Goal: Task Accomplishment & Management: Manage account settings

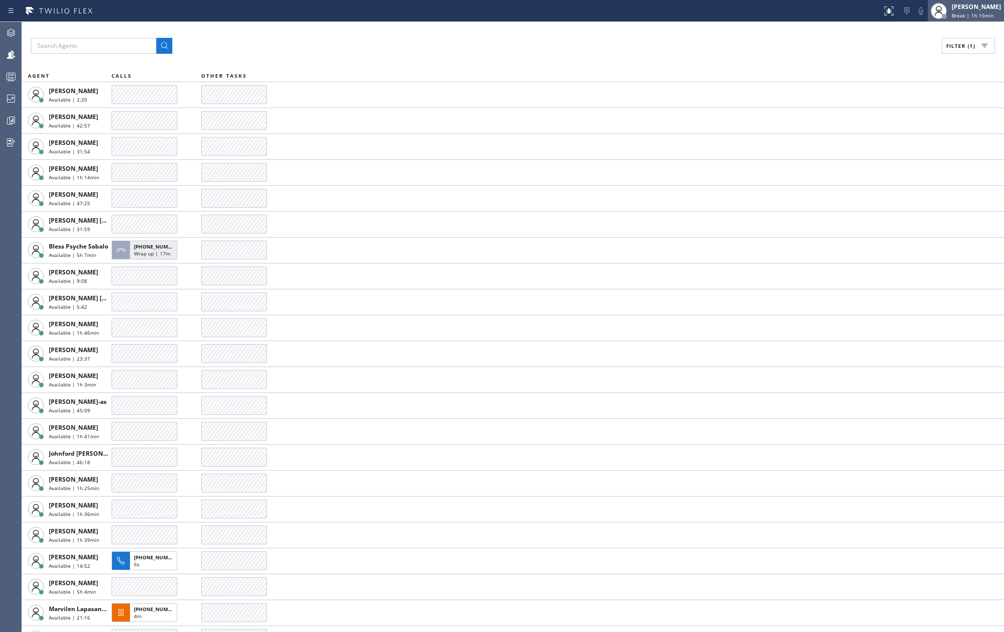
click at [974, 16] on span "Break | 1h 10min" at bounding box center [972, 15] width 42 height 7
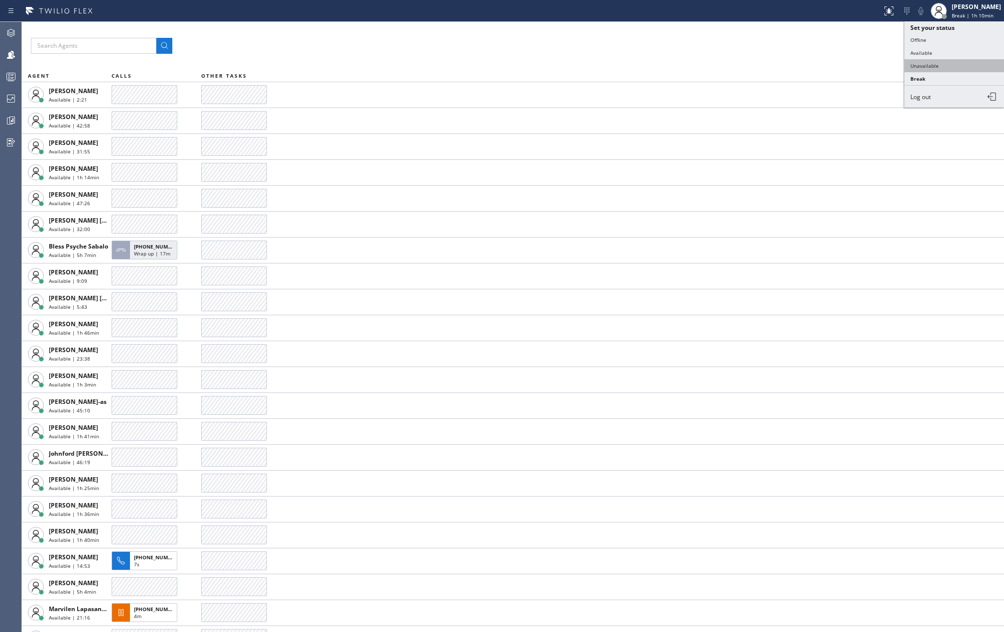
click at [960, 64] on button "Unavailable" at bounding box center [954, 65] width 100 height 13
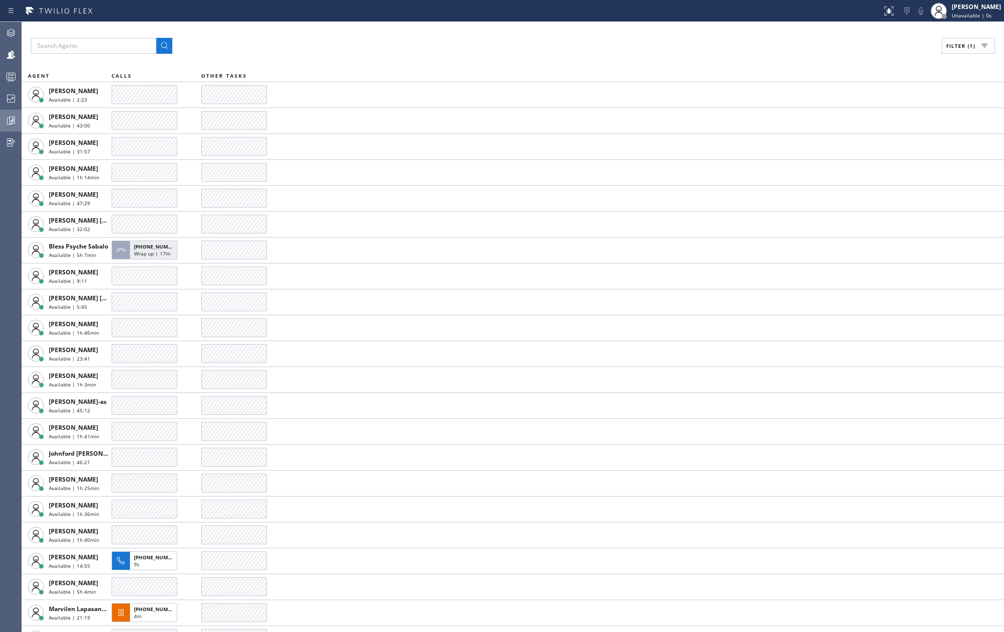
click at [12, 118] on icon at bounding box center [11, 120] width 12 height 12
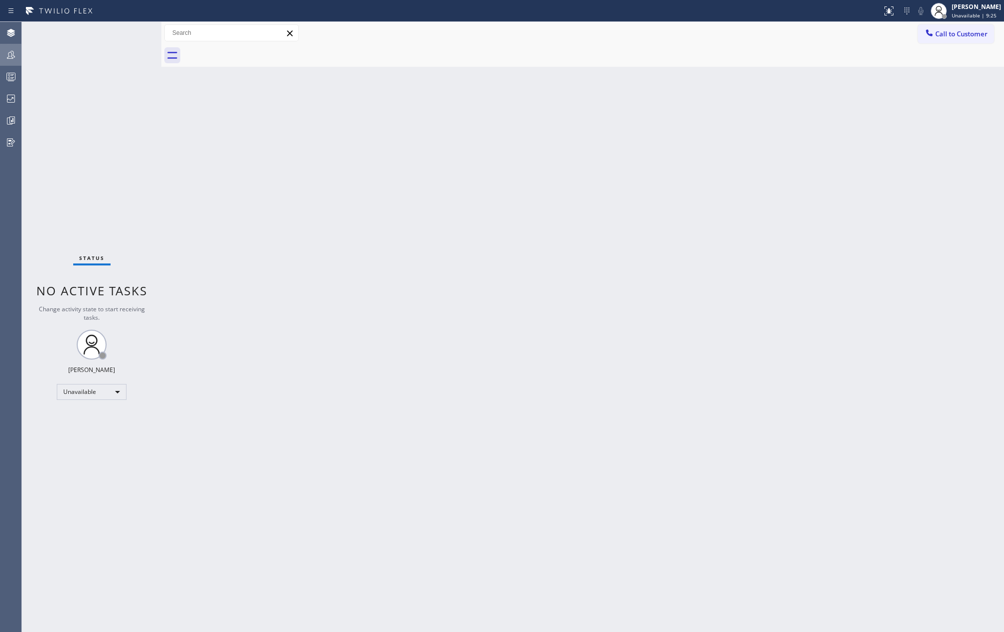
click at [18, 58] on div at bounding box center [11, 55] width 22 height 12
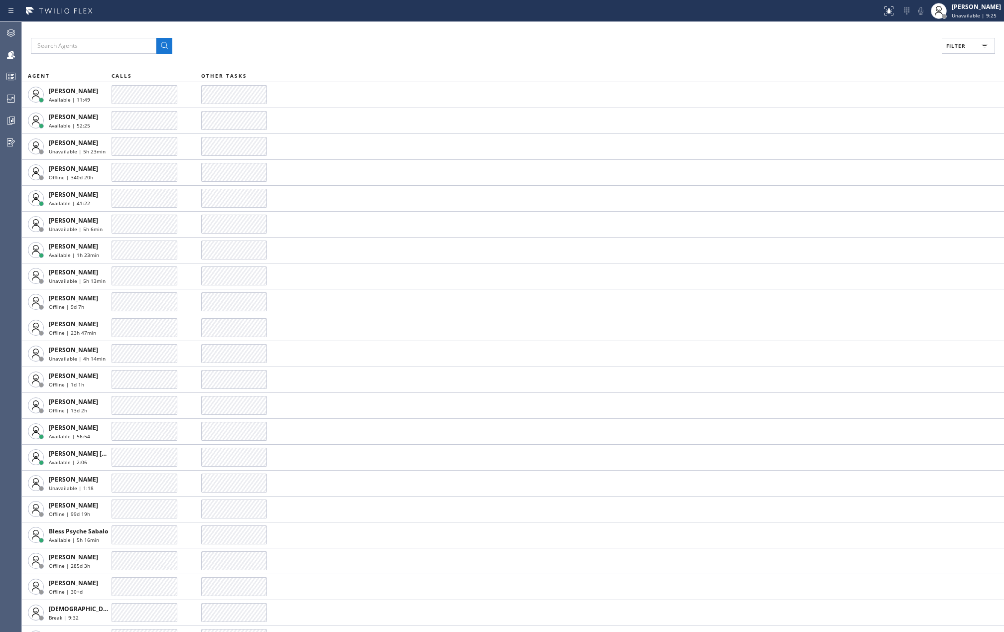
click at [948, 48] on span "Filter" at bounding box center [955, 45] width 19 height 7
click at [867, 116] on label "Available" at bounding box center [930, 117] width 131 height 8
click at [865, 116] on input "Available" at bounding box center [859, 118] width 12 height 12
checkbox input "true"
click at [937, 57] on span "Apply" at bounding box center [942, 56] width 20 height 7
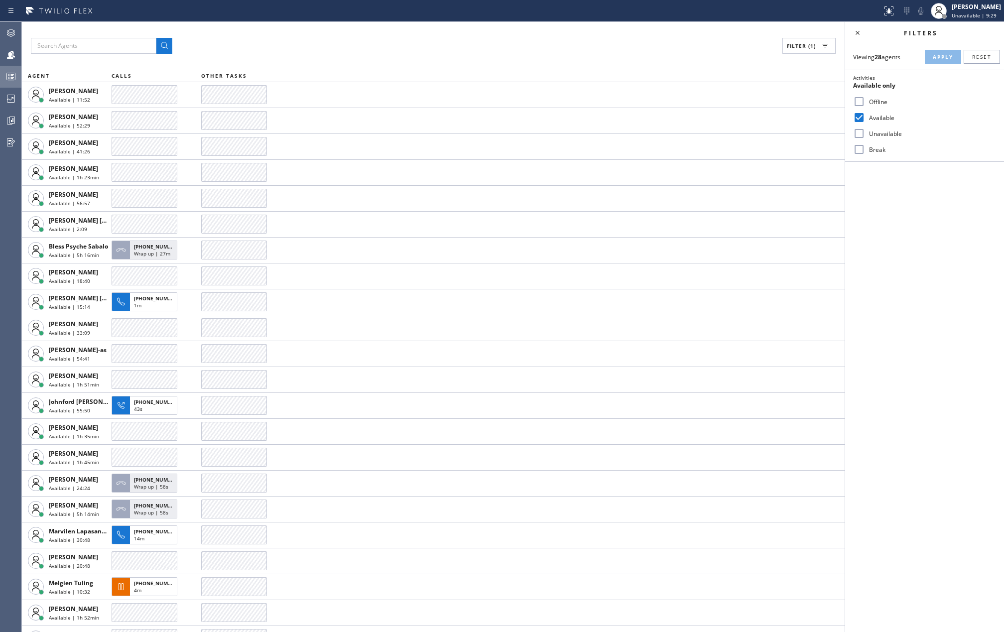
click at [14, 78] on icon at bounding box center [11, 77] width 12 height 12
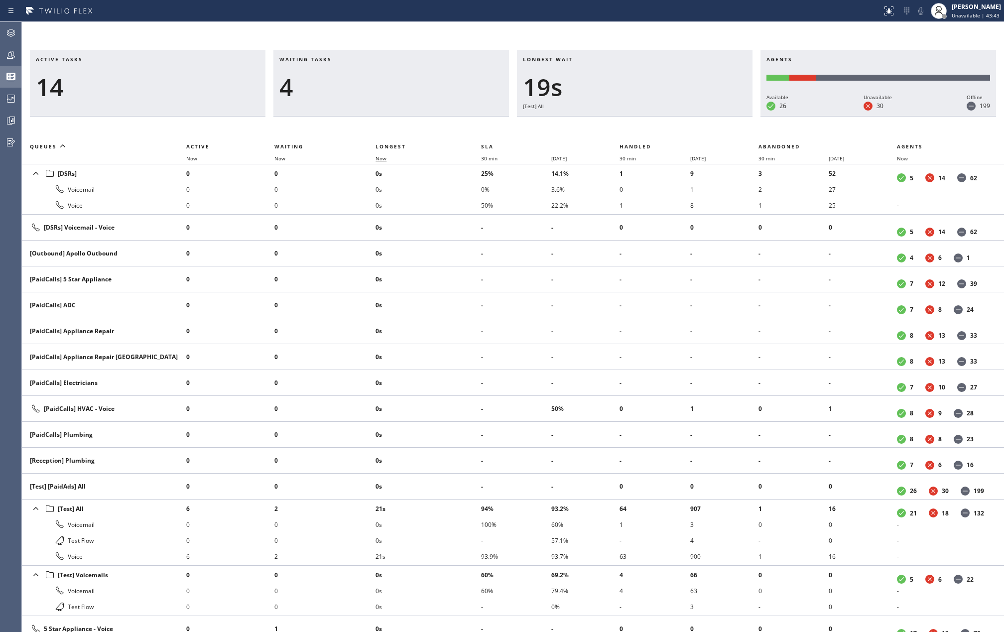
click at [386, 159] on span "Now" at bounding box center [380, 158] width 11 height 7
click at [16, 122] on icon at bounding box center [11, 120] width 12 height 12
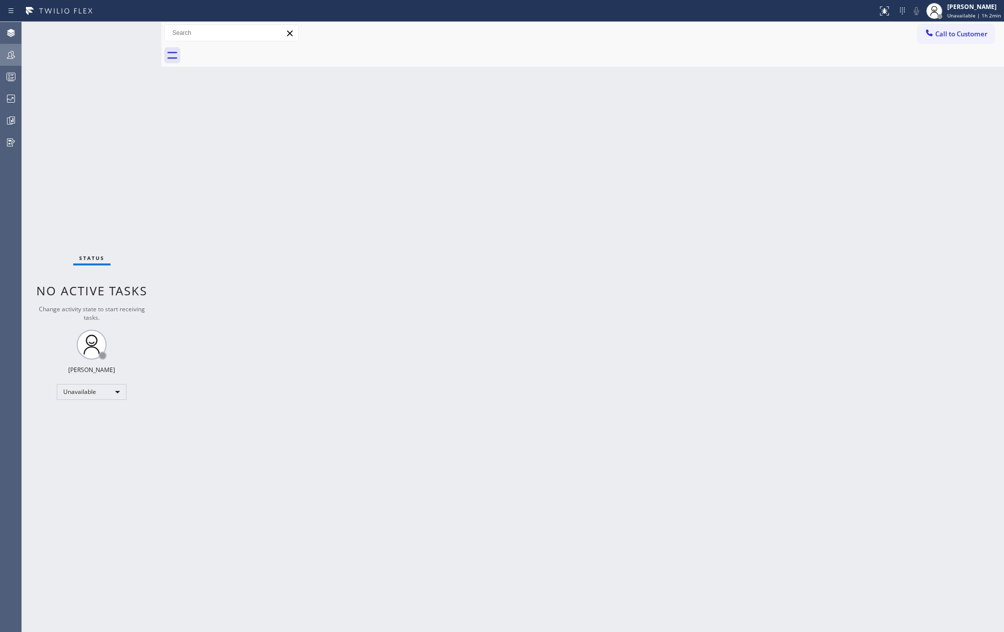
click at [2, 57] on div at bounding box center [11, 55] width 22 height 12
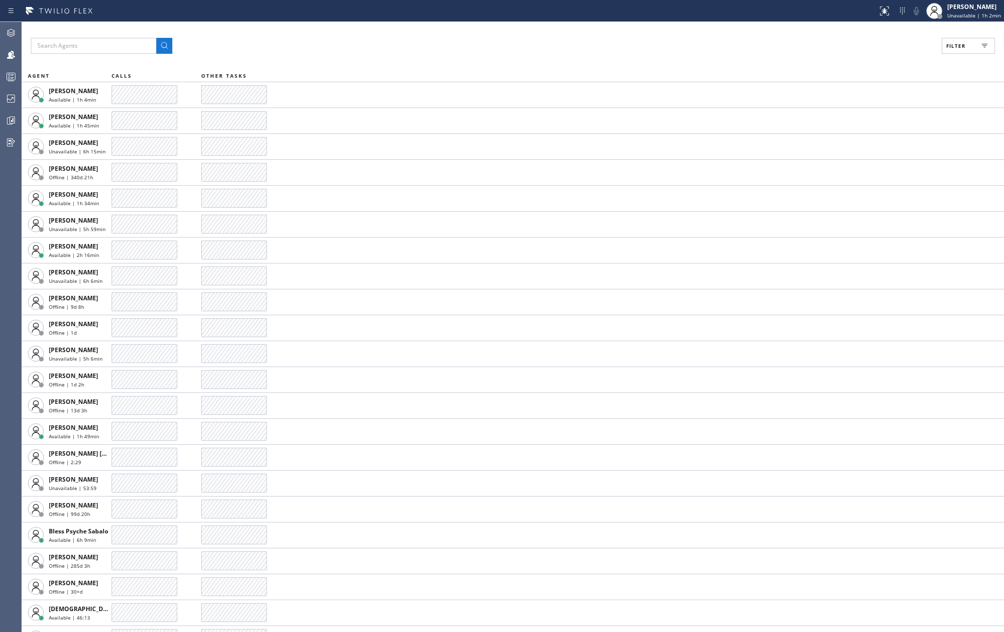
click at [960, 41] on button "Filter" at bounding box center [967, 46] width 53 height 16
click at [860, 115] on input "Available" at bounding box center [859, 118] width 12 height 12
checkbox input "true"
click at [859, 150] on input "Break" at bounding box center [859, 149] width 12 height 12
checkbox input "true"
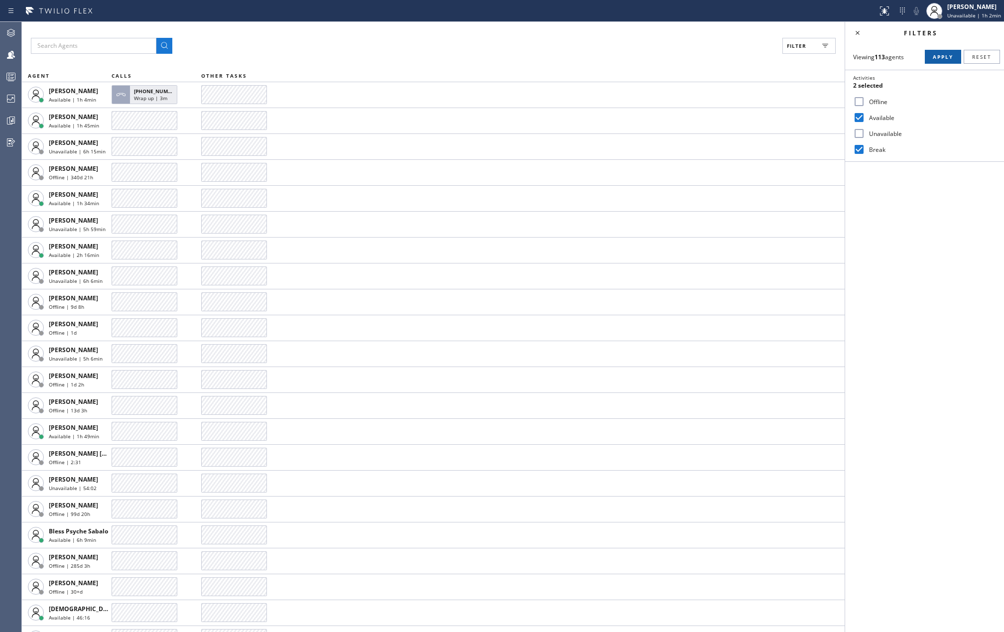
click at [936, 61] on button "Apply" at bounding box center [942, 57] width 36 height 14
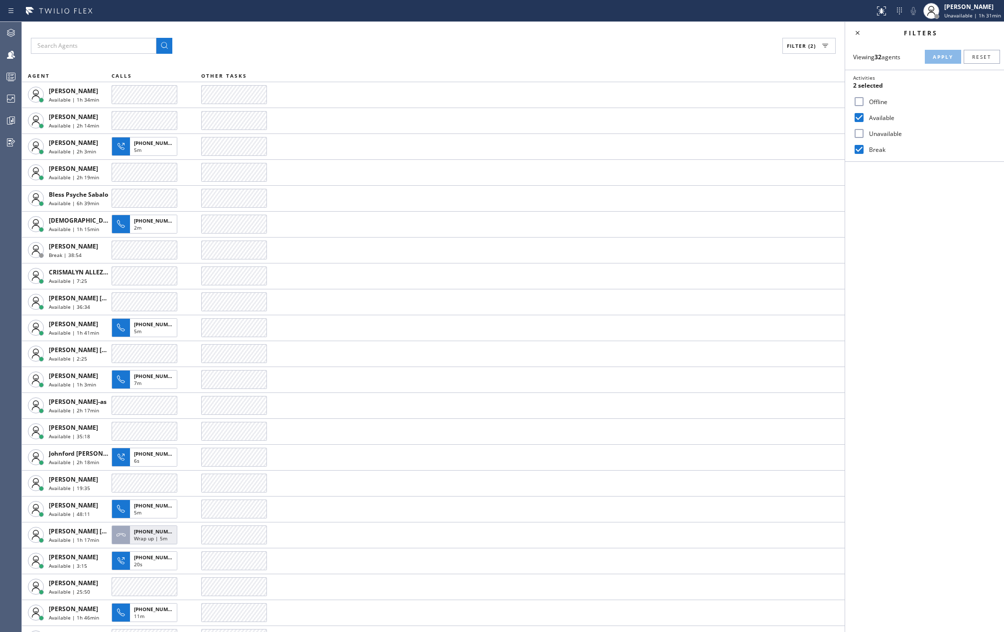
click at [922, 241] on div "Filters Viewing 32 agents Apply Reset Activities 2 selected Offline Available U…" at bounding box center [924, 327] width 159 height 610
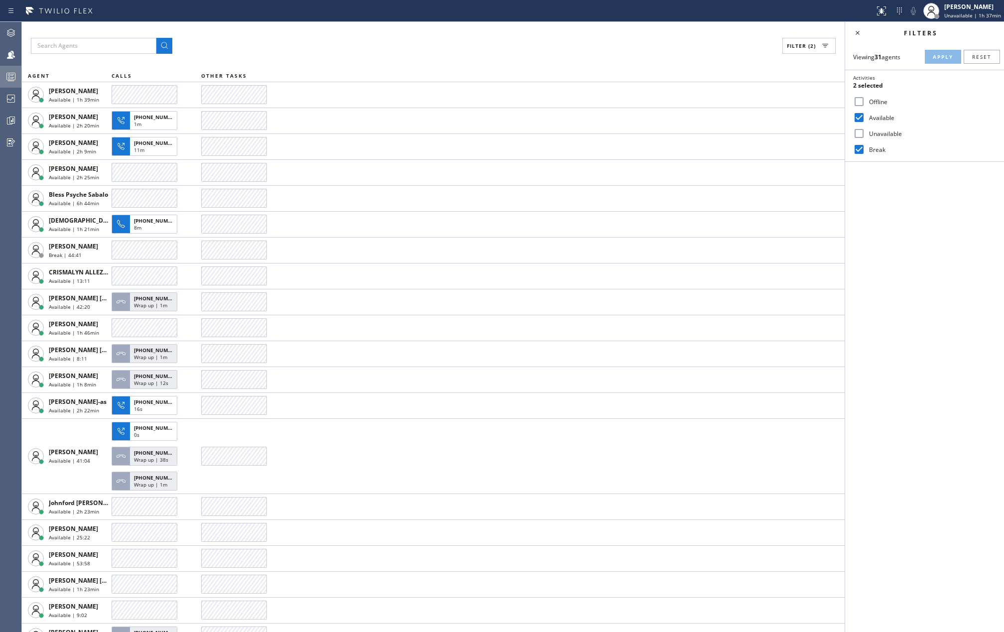
click at [10, 76] on icon at bounding box center [11, 77] width 12 height 12
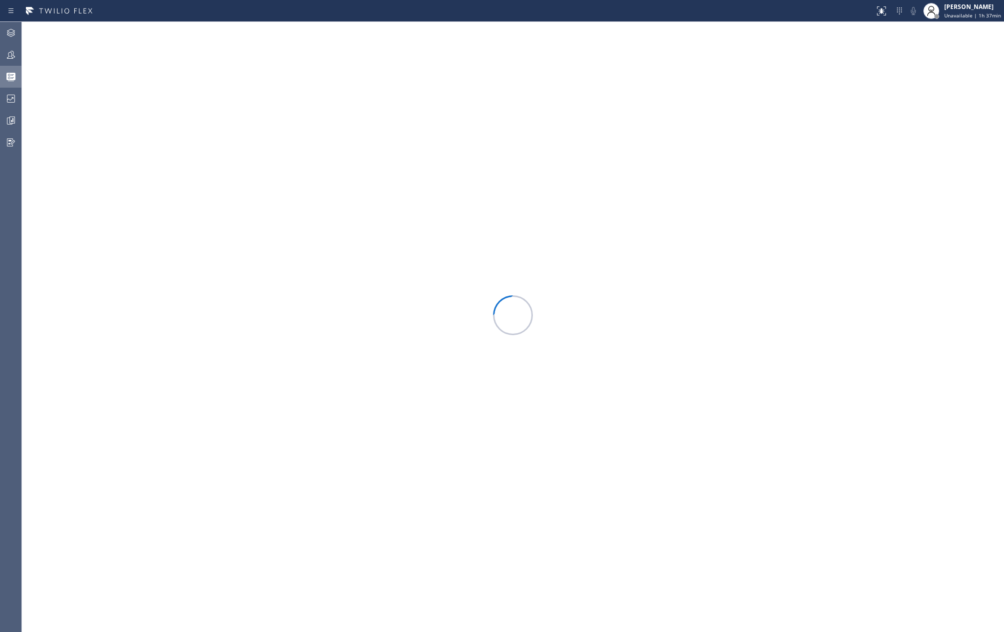
click at [599, 59] on div at bounding box center [513, 327] width 982 height 610
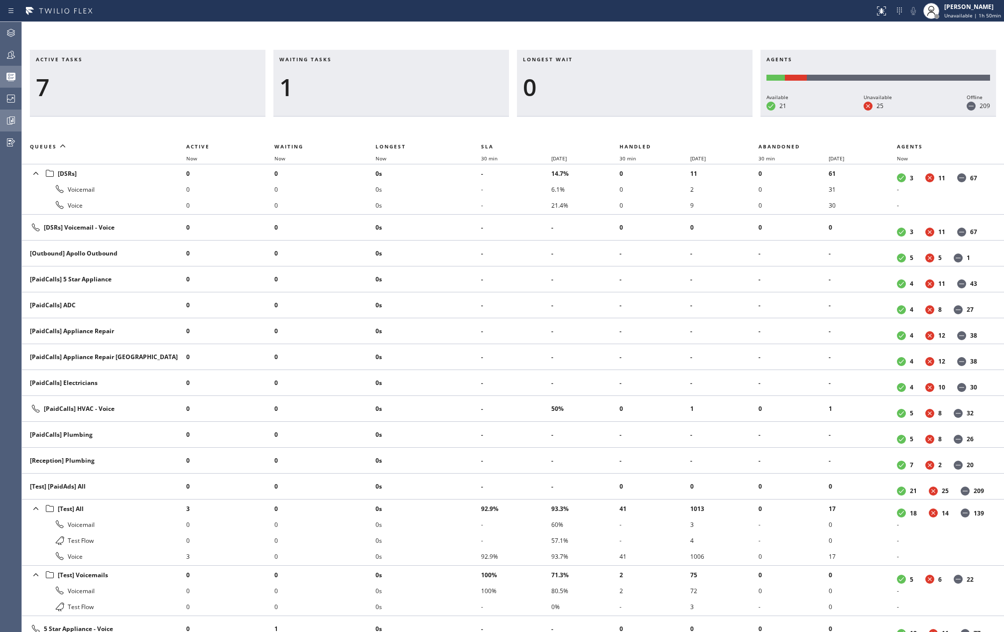
click at [13, 120] on icon at bounding box center [12, 120] width 2 height 4
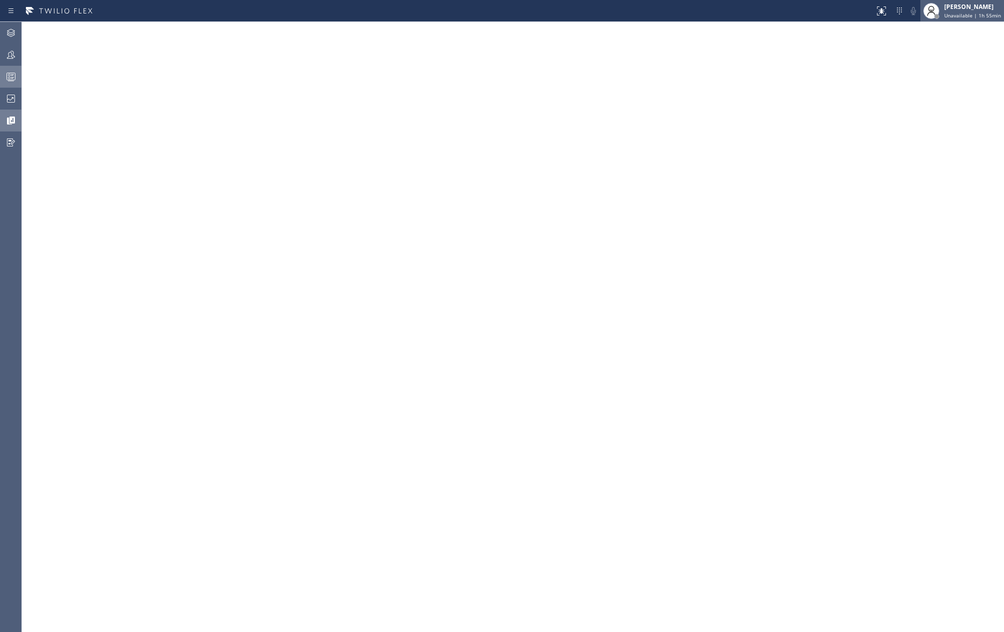
click at [965, 10] on div "[PERSON_NAME]" at bounding box center [972, 6] width 57 height 8
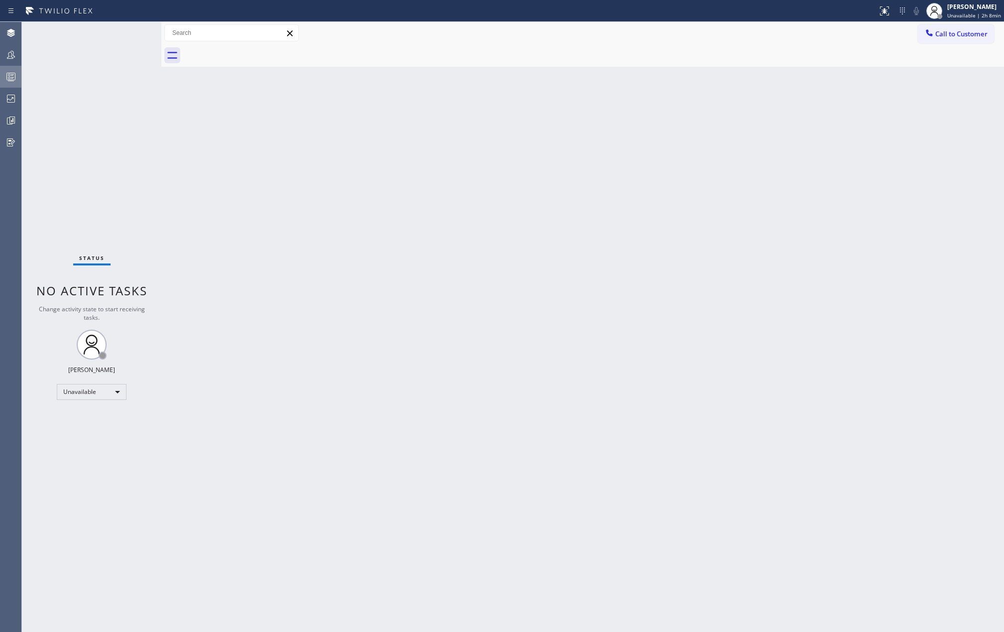
click at [0, 84] on div at bounding box center [11, 77] width 22 height 20
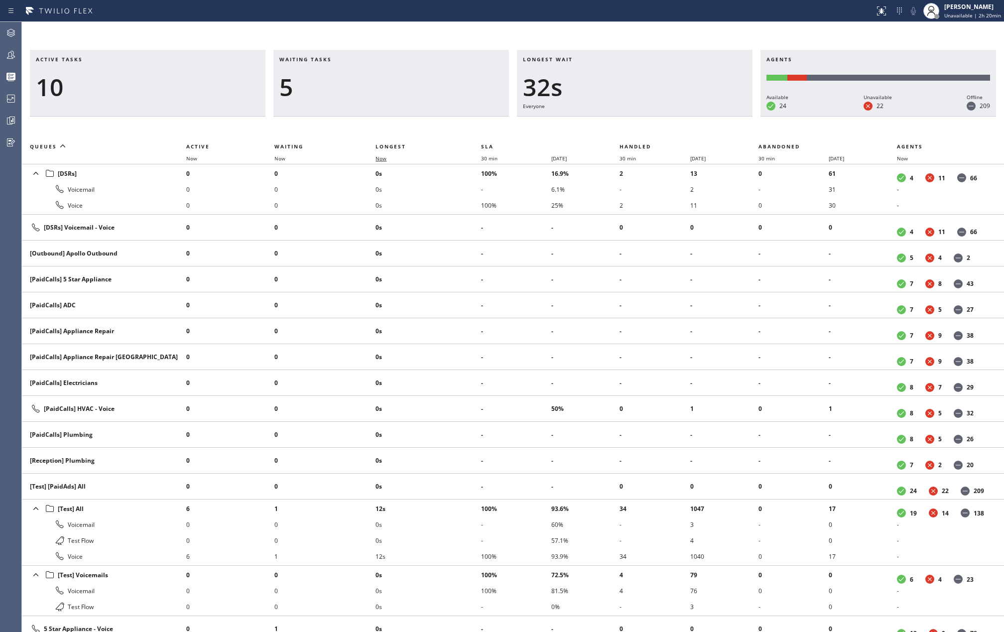
click at [384, 158] on span "Now" at bounding box center [380, 158] width 11 height 7
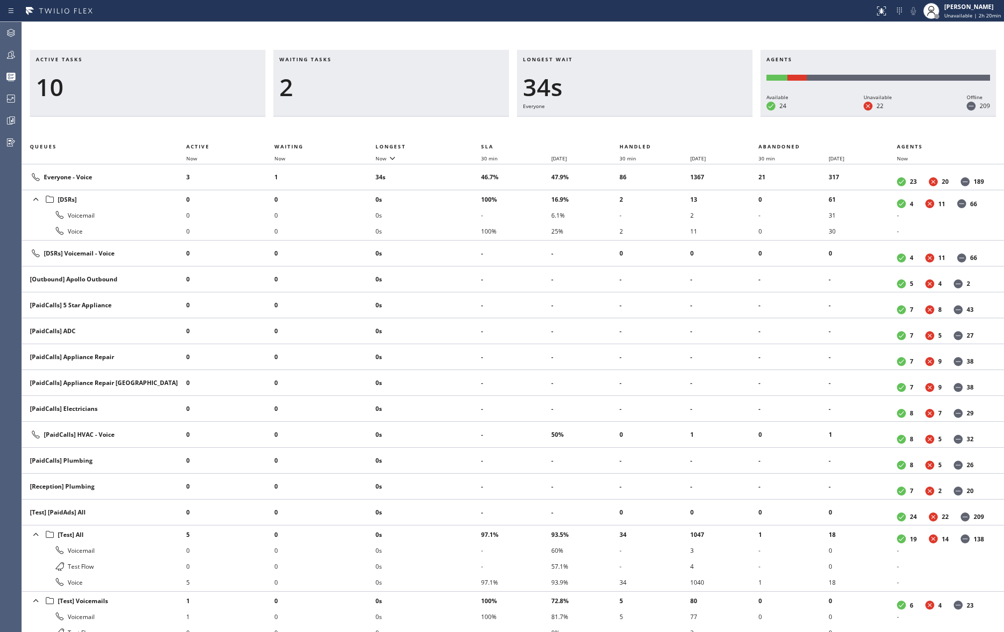
click at [439, 33] on div "Active tasks 10 Waiting tasks 2 Longest wait 34s Everyone Agents Available 24 U…" at bounding box center [513, 327] width 982 height 610
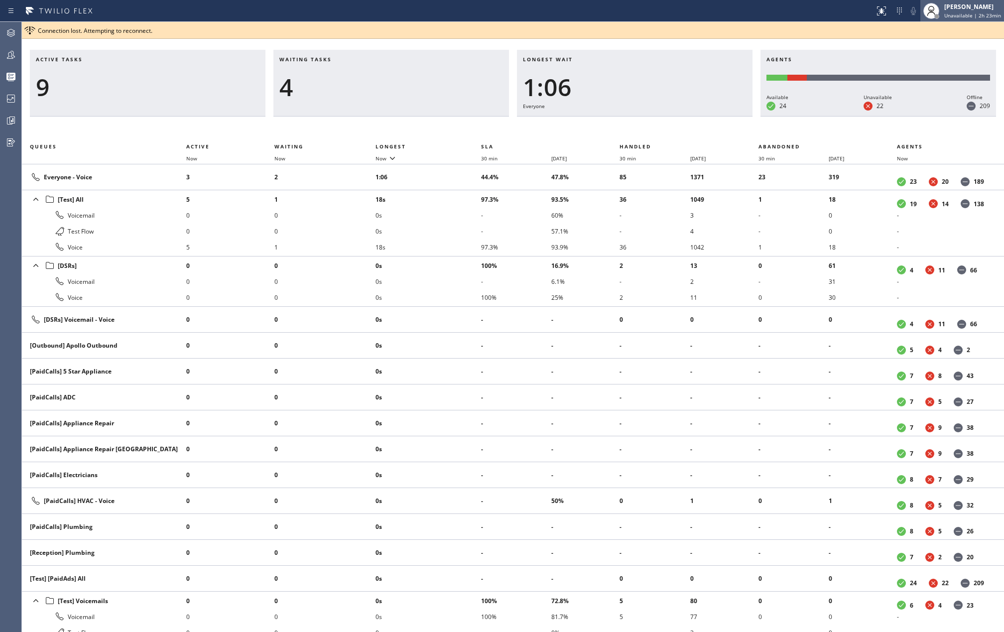
click at [974, 12] on span "Unavailable | 2h 23min" at bounding box center [972, 15] width 57 height 7
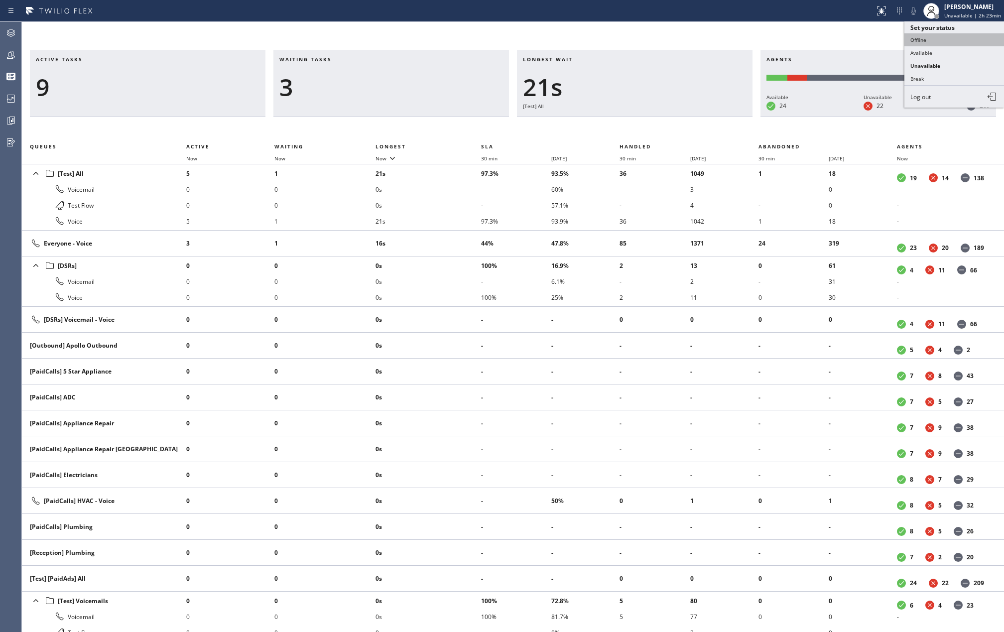
click at [934, 41] on button "Offline" at bounding box center [954, 39] width 100 height 13
